Goal: Communication & Community: Answer question/provide support

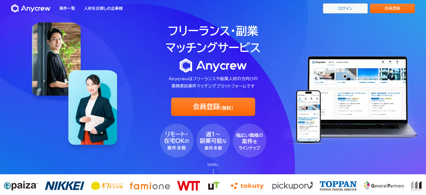
click at [344, 9] on link "ログイン" at bounding box center [345, 8] width 45 height 10
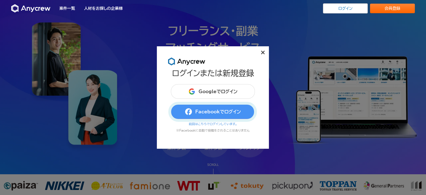
click at [217, 112] on button "Facebookでログイン" at bounding box center [213, 111] width 84 height 15
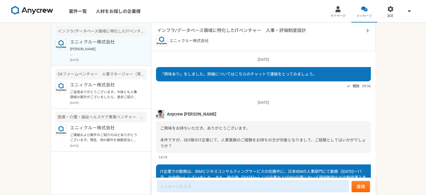
click at [243, 31] on span "インフラ/データベース領域に特化したITベンチャー　人事・評価制度設計" at bounding box center [260, 30] width 207 height 7
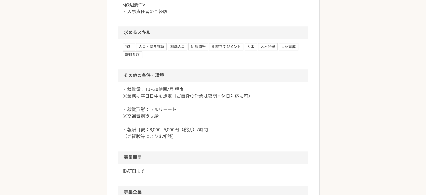
scroll to position [560, 0]
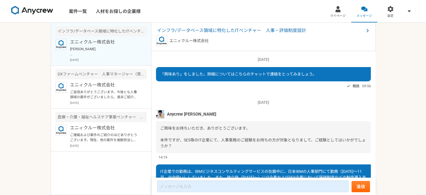
scroll to position [125, 0]
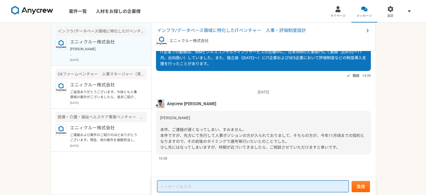
click at [175, 181] on textarea at bounding box center [253, 186] width 192 height 12
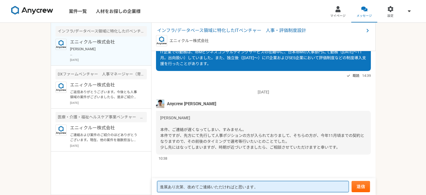
click at [159, 187] on textarea "進展あり次第、改めてご連絡いただければと思います。" at bounding box center [253, 186] width 192 height 11
type textarea "ご連絡ありがとうございます。進展あり次第、改めてご連絡いただければと思います。"
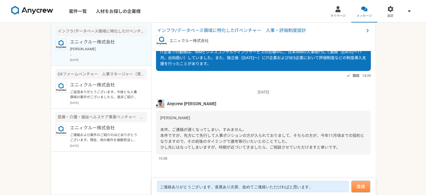
click at [366, 187] on button "送信" at bounding box center [361, 186] width 18 height 11
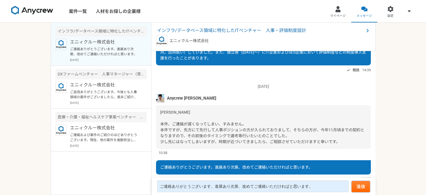
scroll to position [150, 0]
